Goal: Task Accomplishment & Management: Complete application form

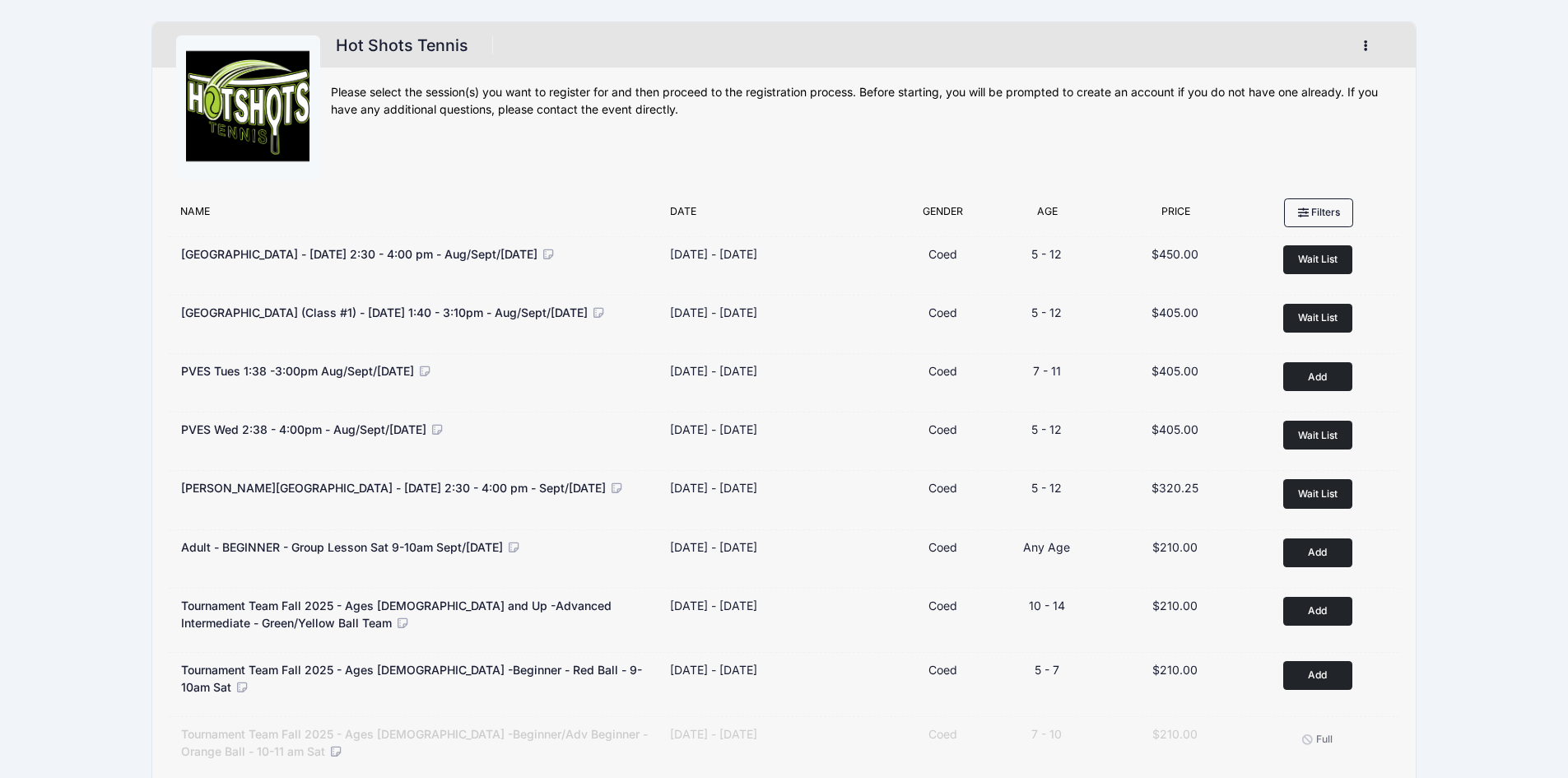
click at [1364, 46] on icon "button" at bounding box center [1370, 46] width 13 height 0
click at [1295, 78] on link "My Account" at bounding box center [1289, 86] width 190 height 32
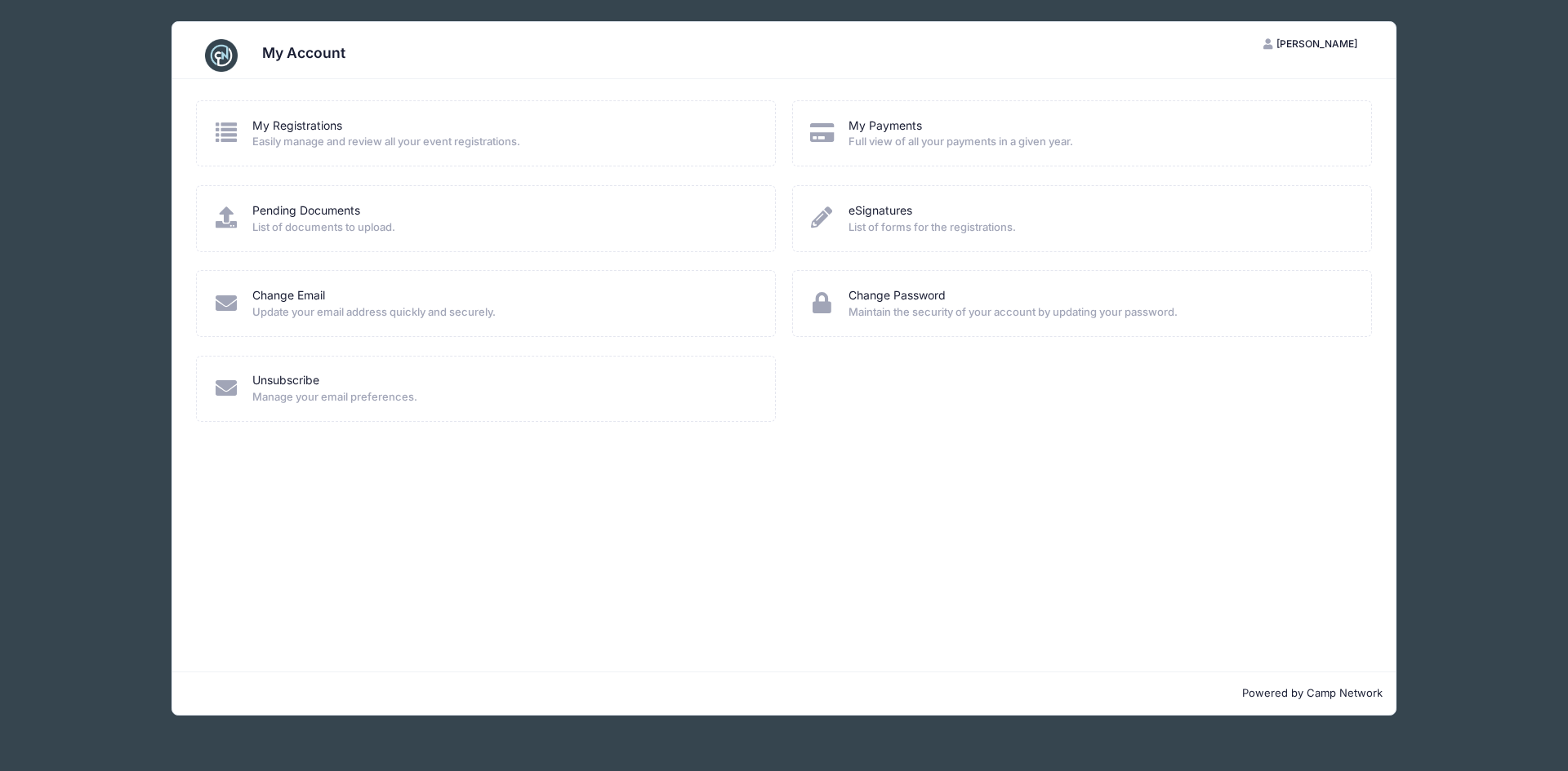
click at [296, 135] on span "Easily manage and review all your event registrations." at bounding box center [503, 141] width 501 height 16
click at [299, 120] on link "My Registrations" at bounding box center [297, 126] width 90 height 17
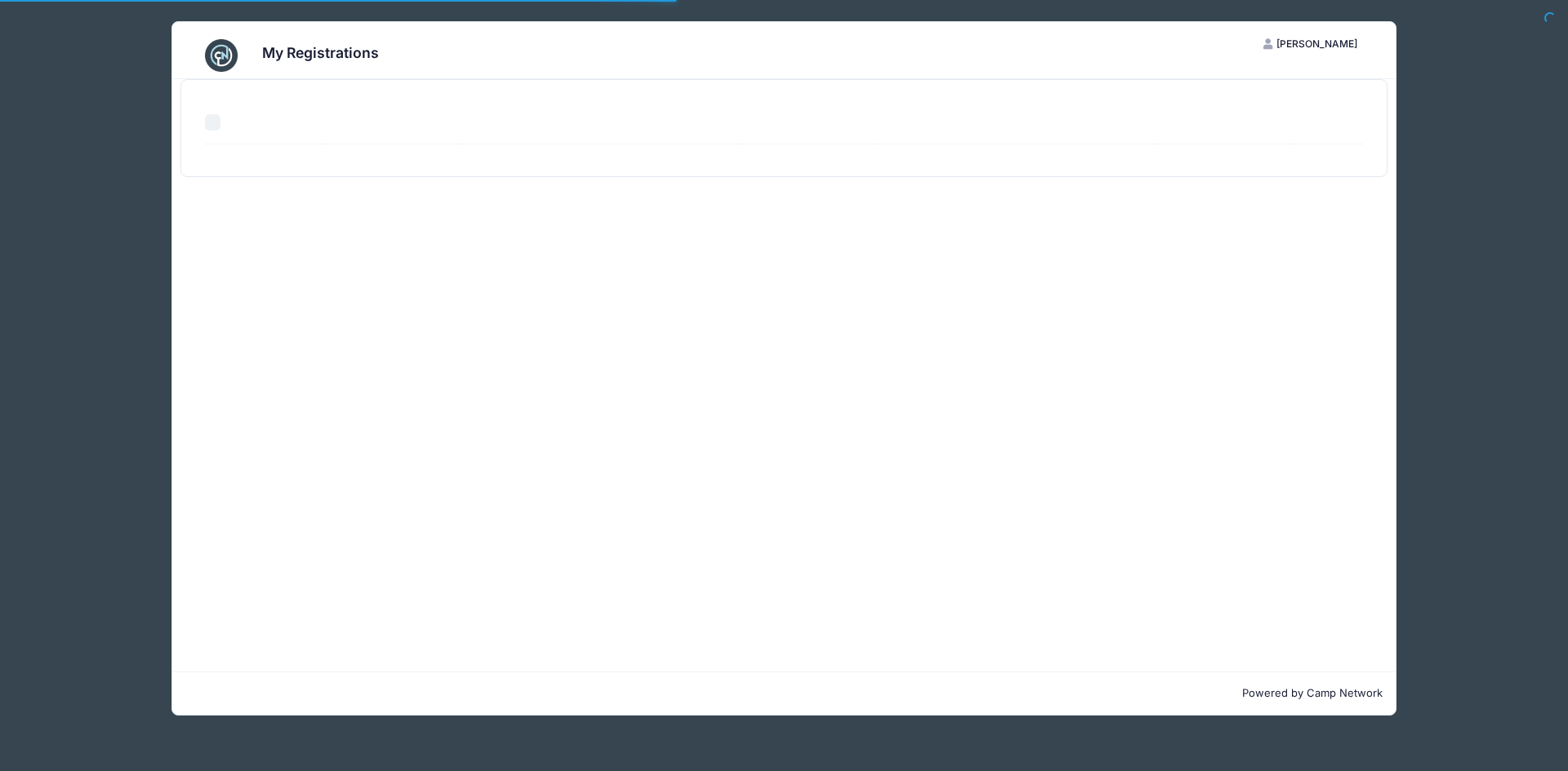
select select "50"
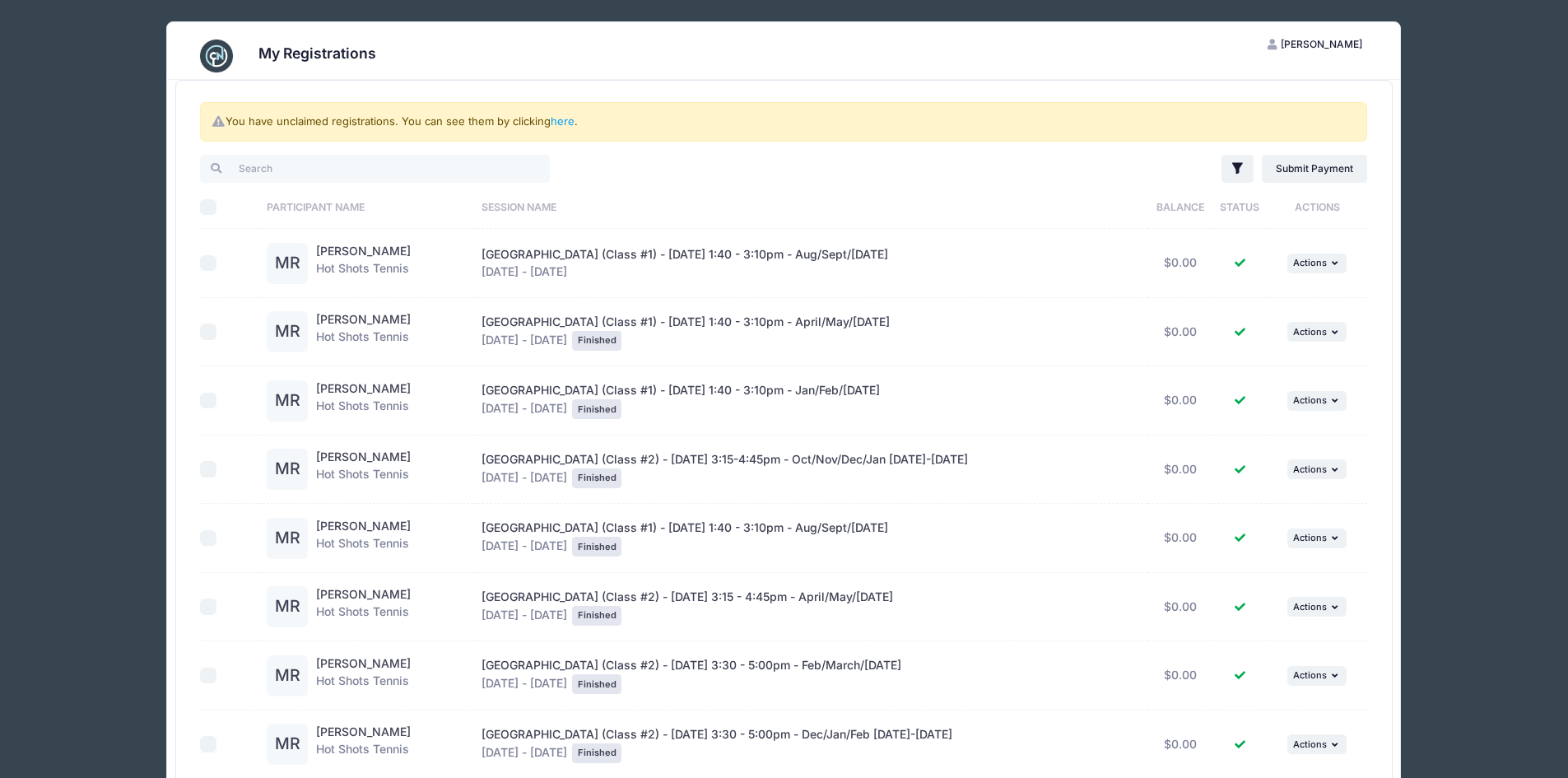
click at [1292, 43] on button "MC Michelle Chen" at bounding box center [1314, 44] width 123 height 28
click at [1275, 83] on link "My Account" at bounding box center [1274, 84] width 190 height 32
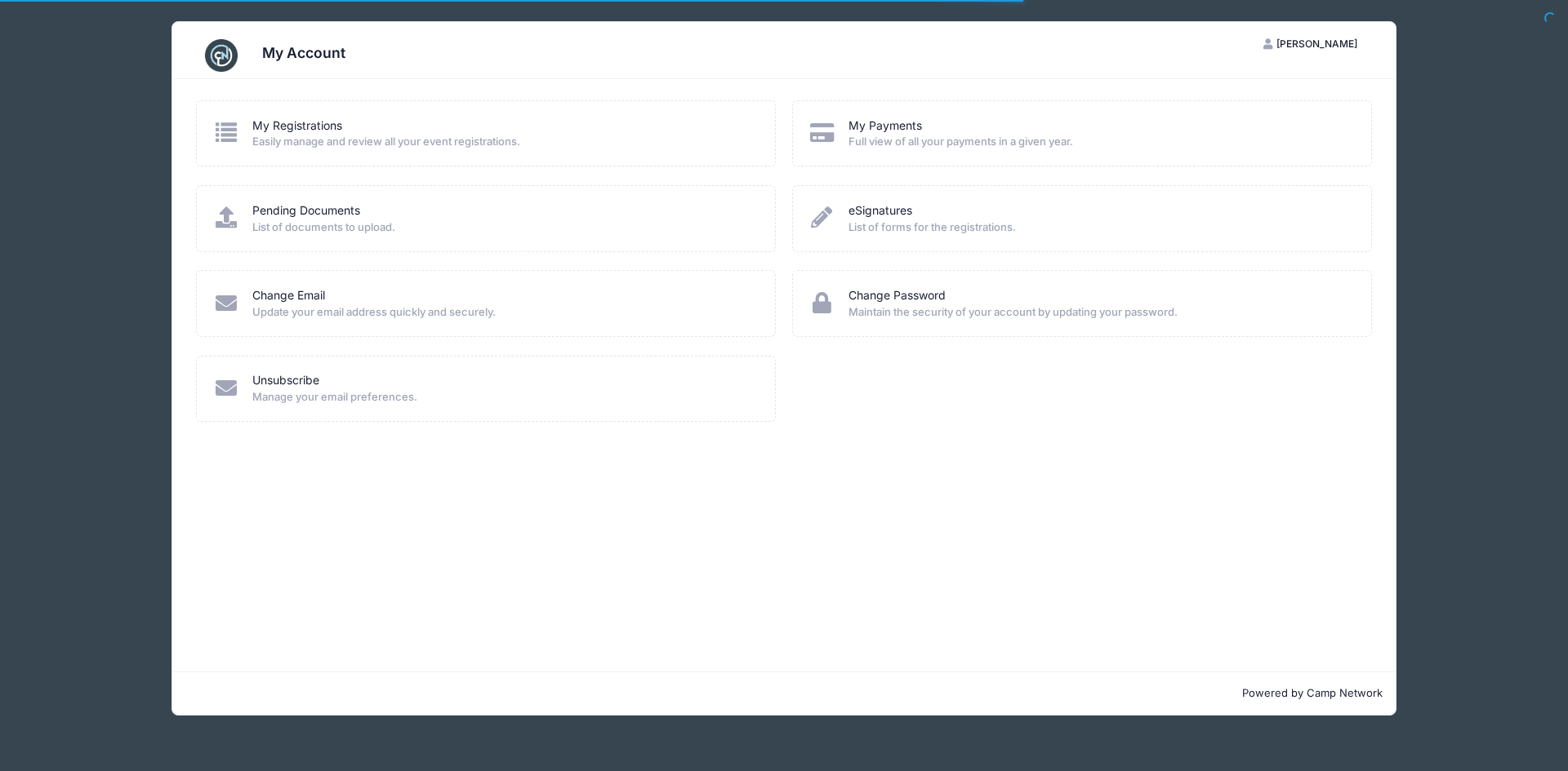
click at [248, 61] on div "My Account" at bounding box center [784, 56] width 1176 height 46
click at [1337, 39] on span "[PERSON_NAME]" at bounding box center [1317, 43] width 81 height 12
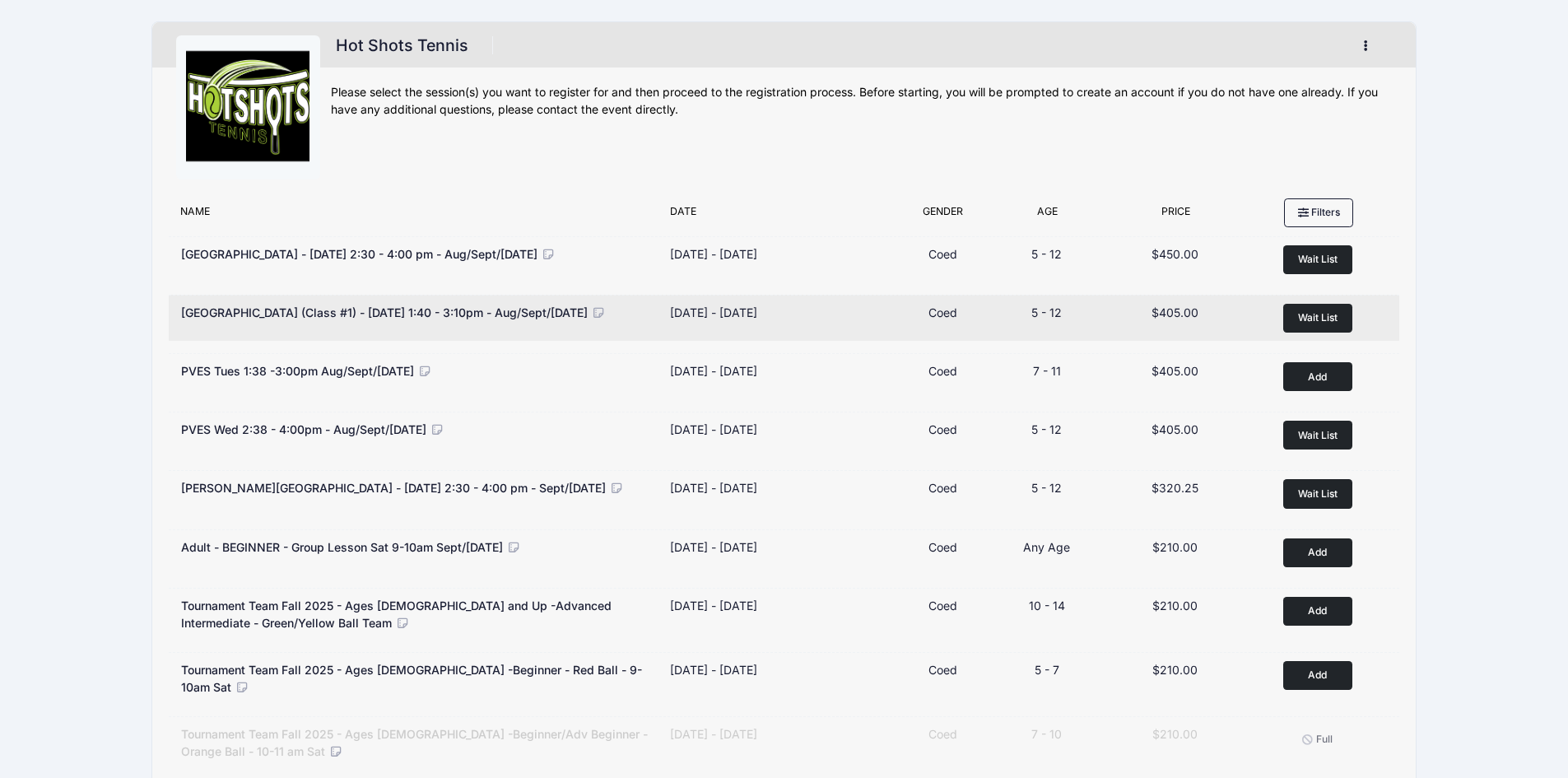
click at [1334, 314] on span "Wait List" at bounding box center [1318, 317] width 39 height 12
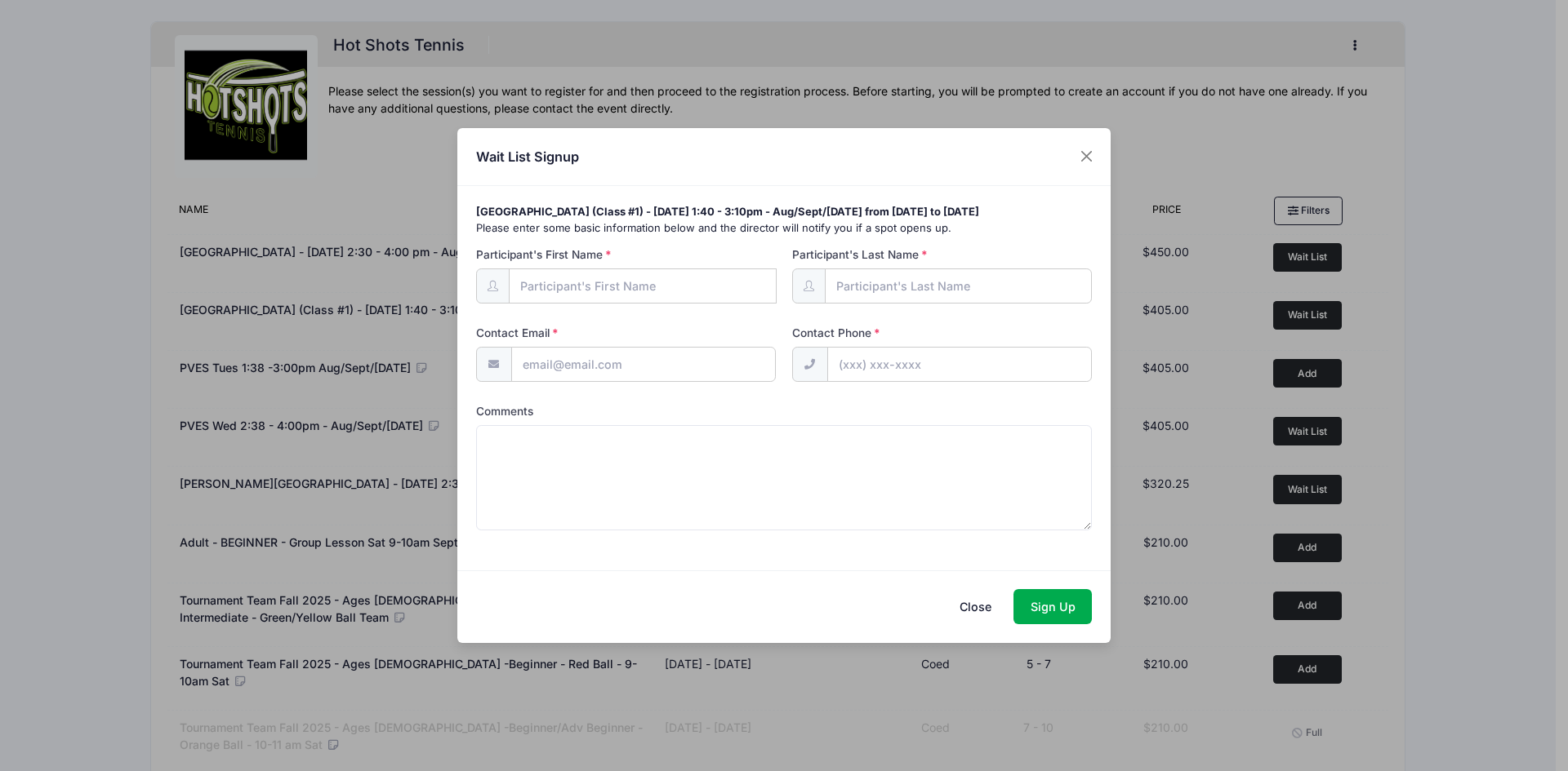
click at [641, 283] on input "Participant's First Name" at bounding box center [643, 286] width 269 height 35
type input "Milo"
type input "Roethle"
type input "mhchen93@yahoo.com"
type input "(626) 252-1767"
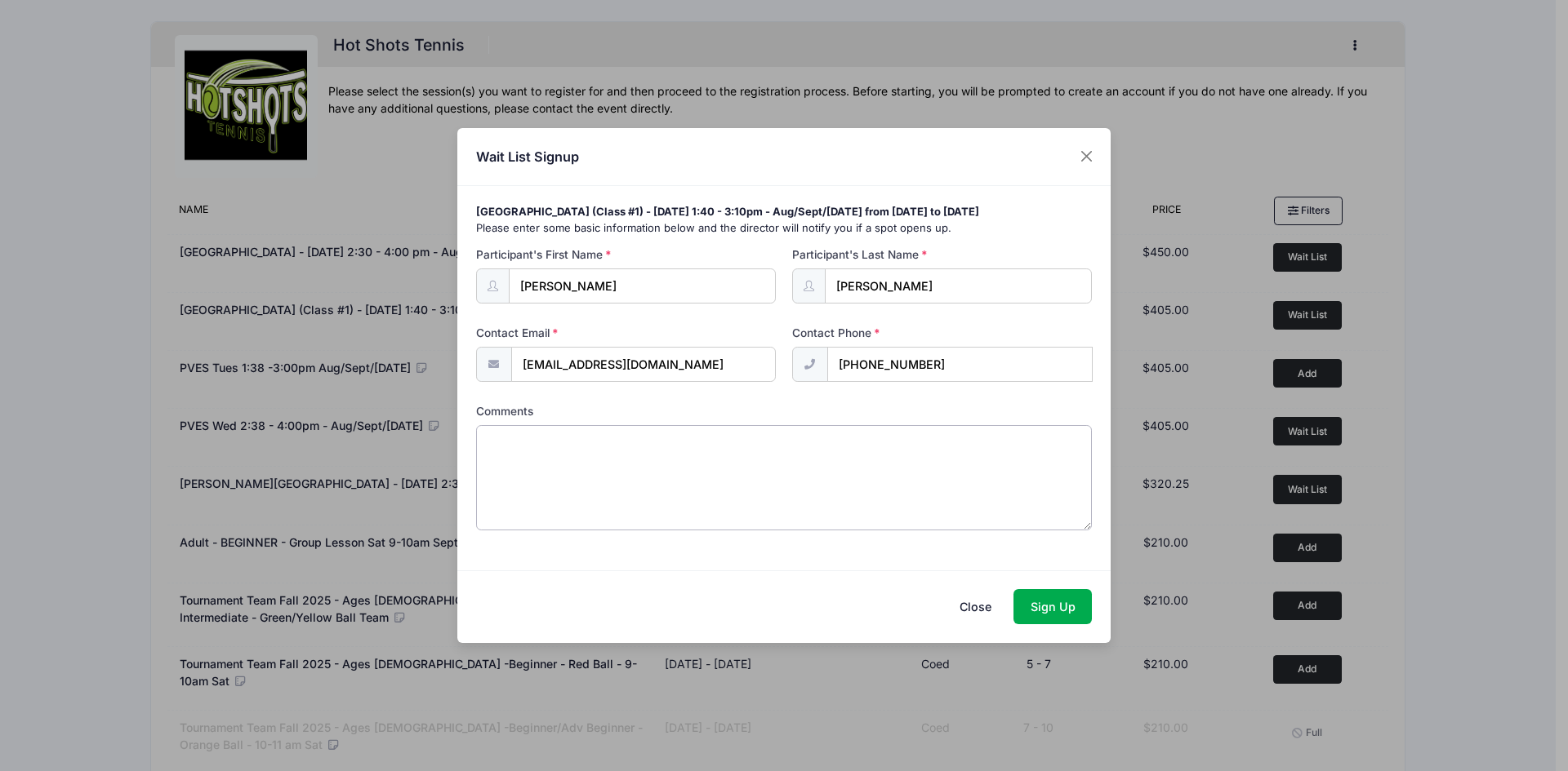
click at [789, 487] on textarea "Comments" at bounding box center [784, 478] width 617 height 106
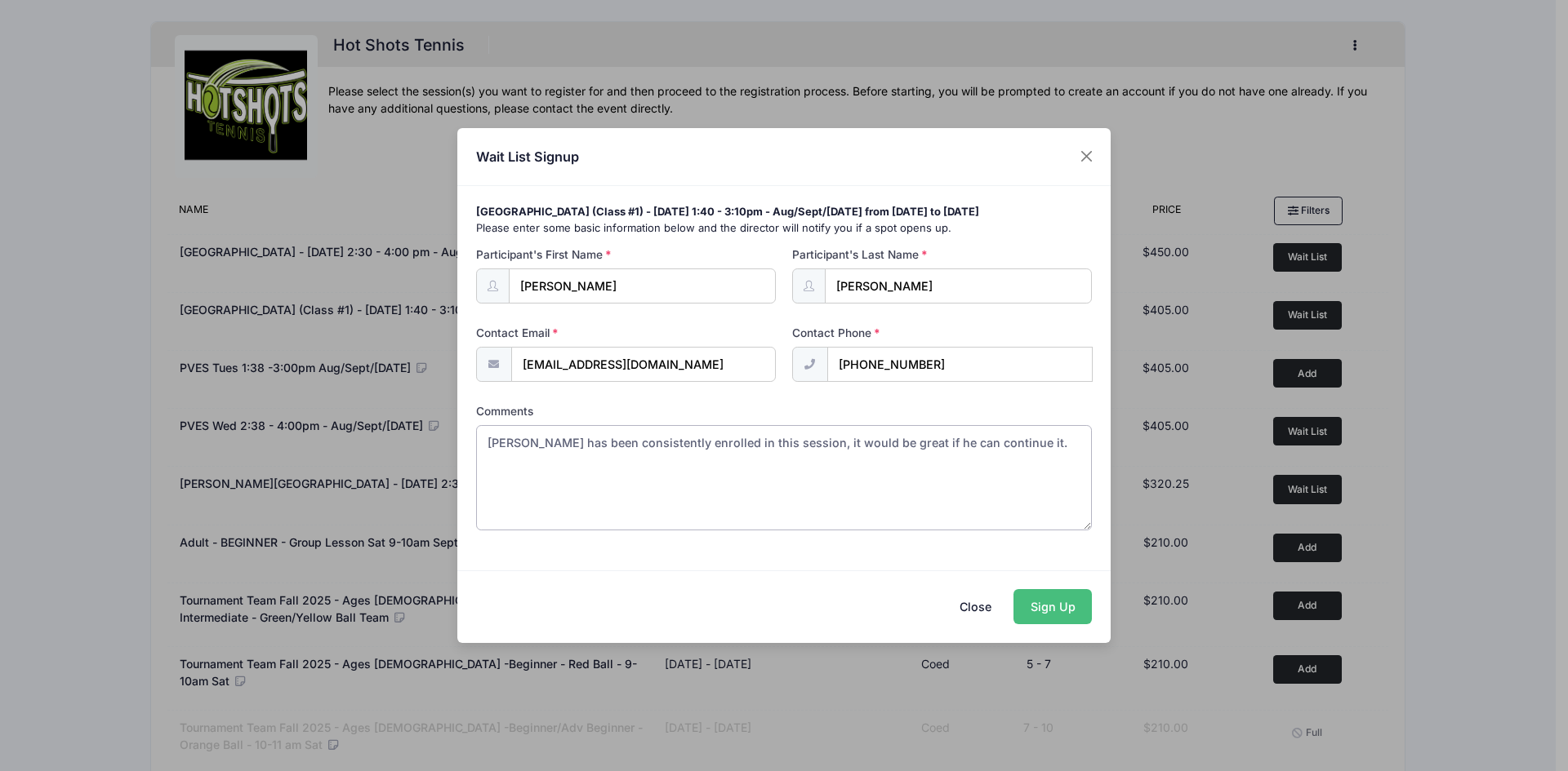
type textarea "Milo has been consistently enrolled in this session, it would be great if he ca…"
click at [1056, 596] on button "Sign Up" at bounding box center [1052, 607] width 79 height 35
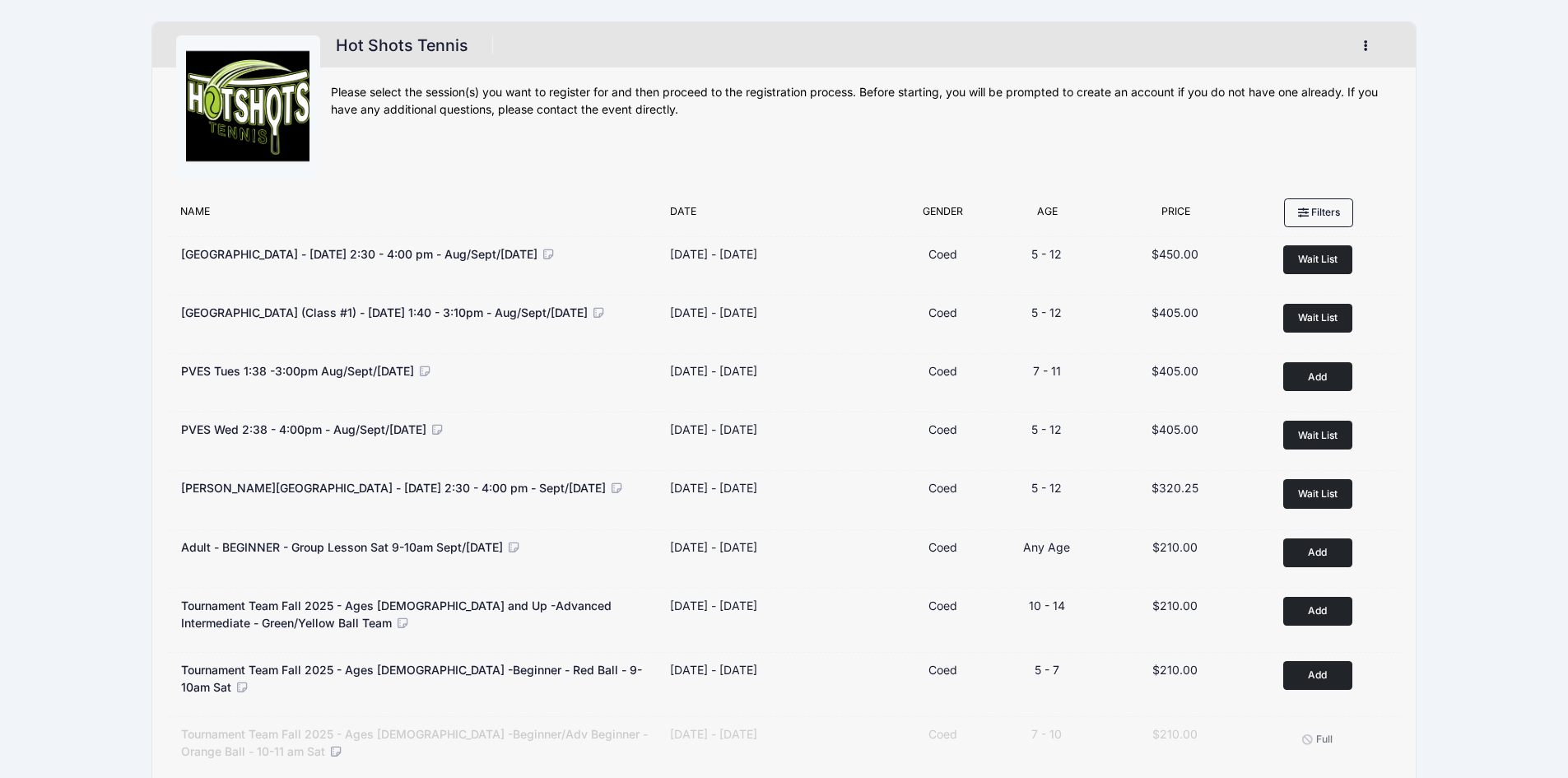
click at [1366, 46] on icon "button" at bounding box center [1370, 46] width 13 height 0
click at [1308, 91] on link "My Account" at bounding box center [1289, 86] width 190 height 32
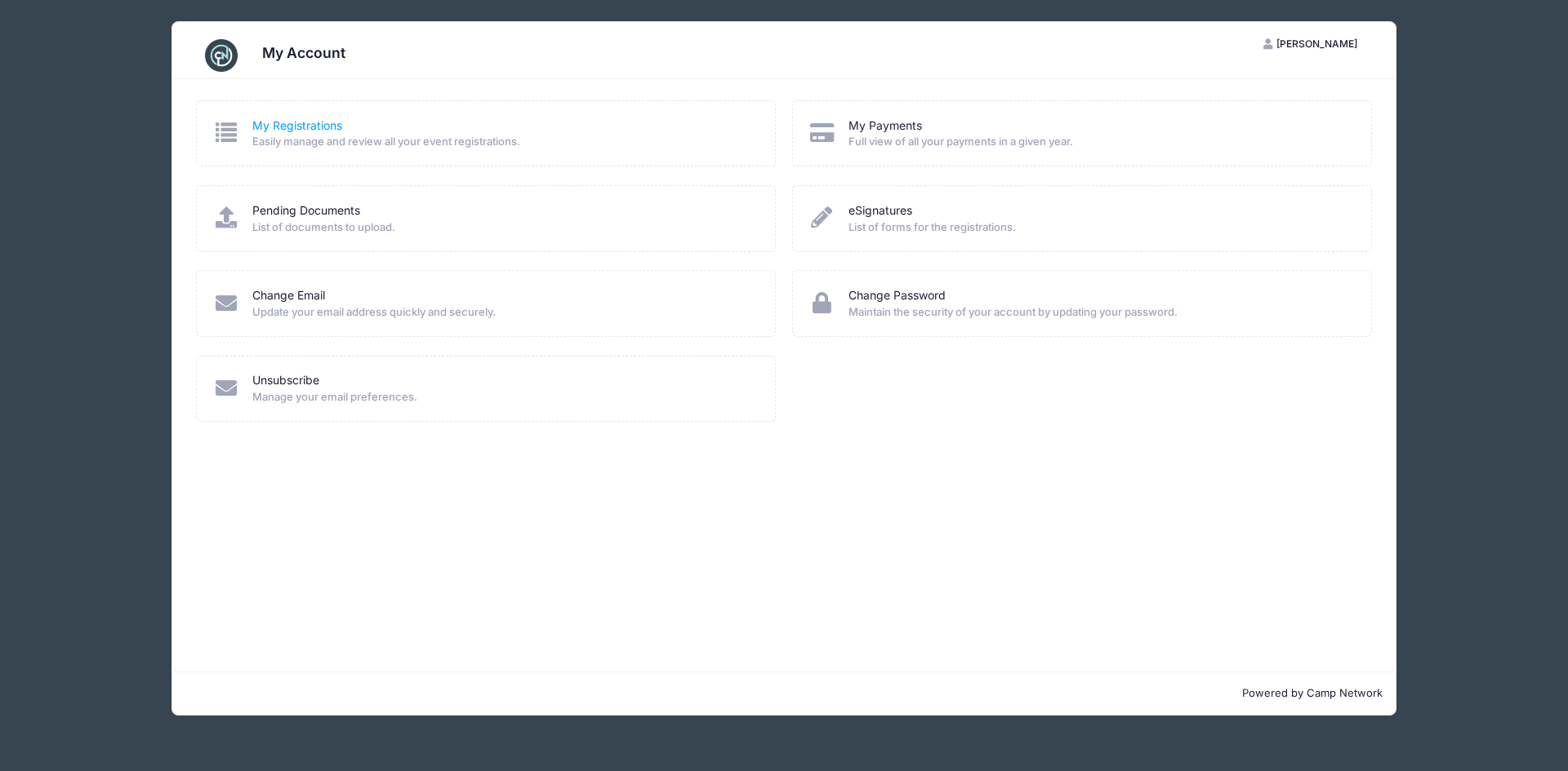
click at [317, 127] on link "My Registrations" at bounding box center [297, 126] width 90 height 17
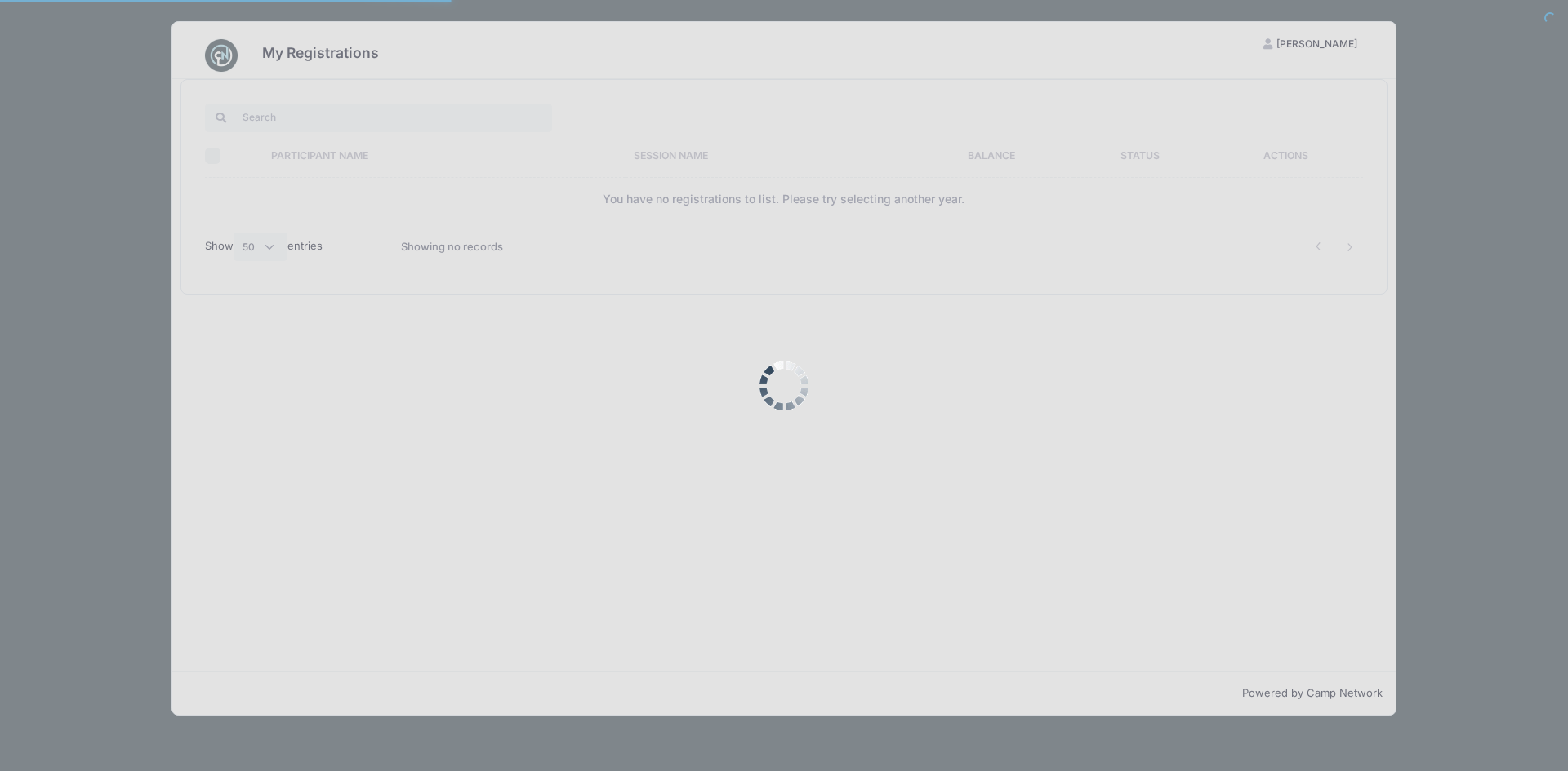
select select "50"
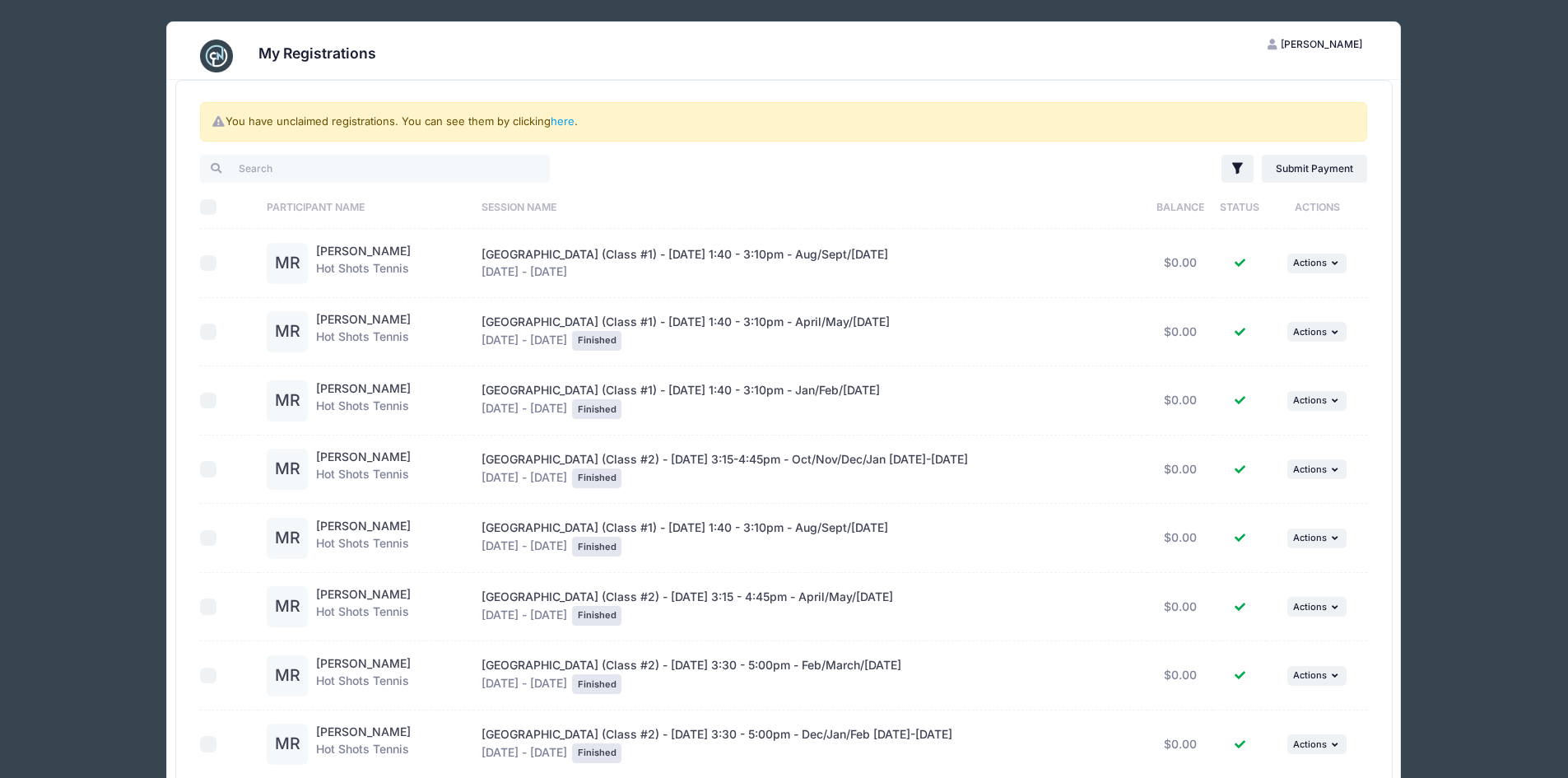
click at [342, 117] on div "You have unclaimed registrations. You can see them by clicking here ." at bounding box center [784, 122] width 1167 height 39
click at [565, 124] on link "here" at bounding box center [563, 120] width 24 height 13
